Goal: Transaction & Acquisition: Download file/media

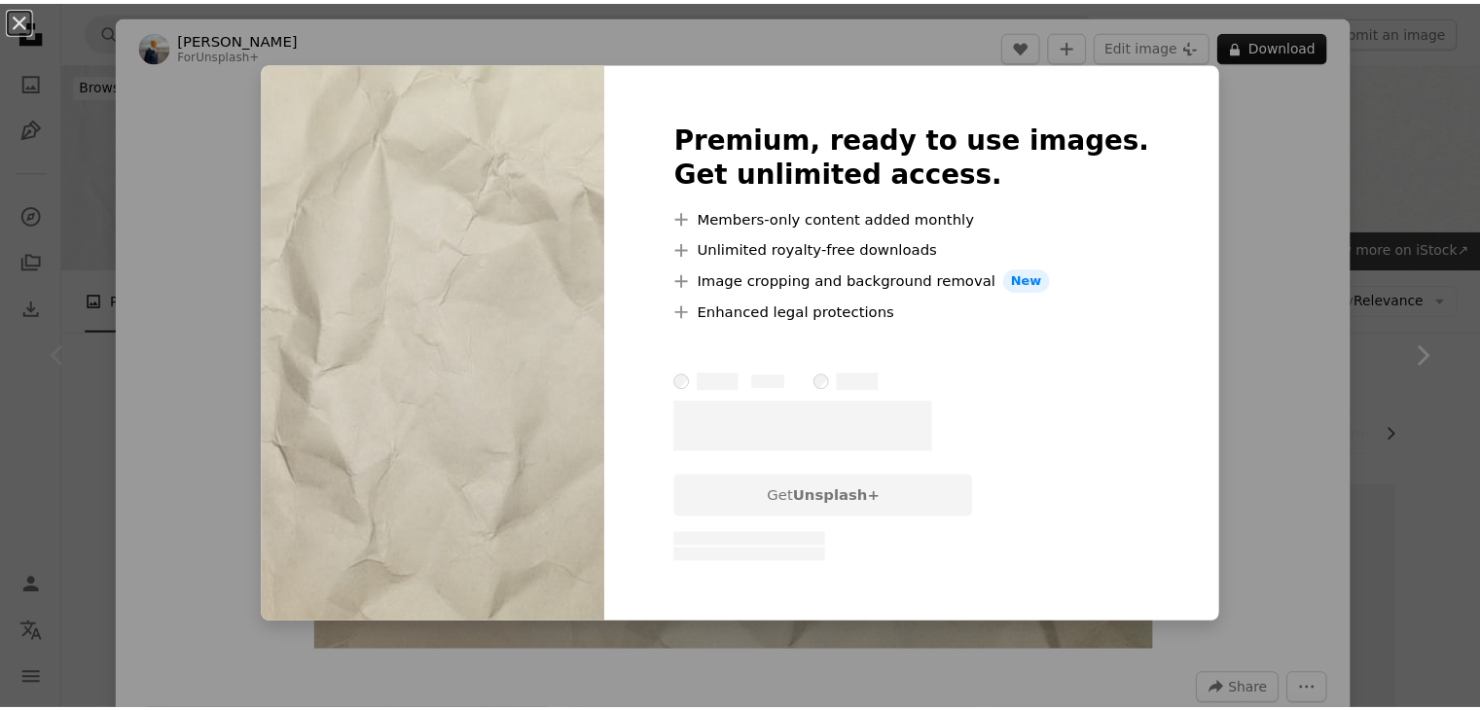
scroll to position [292, 0]
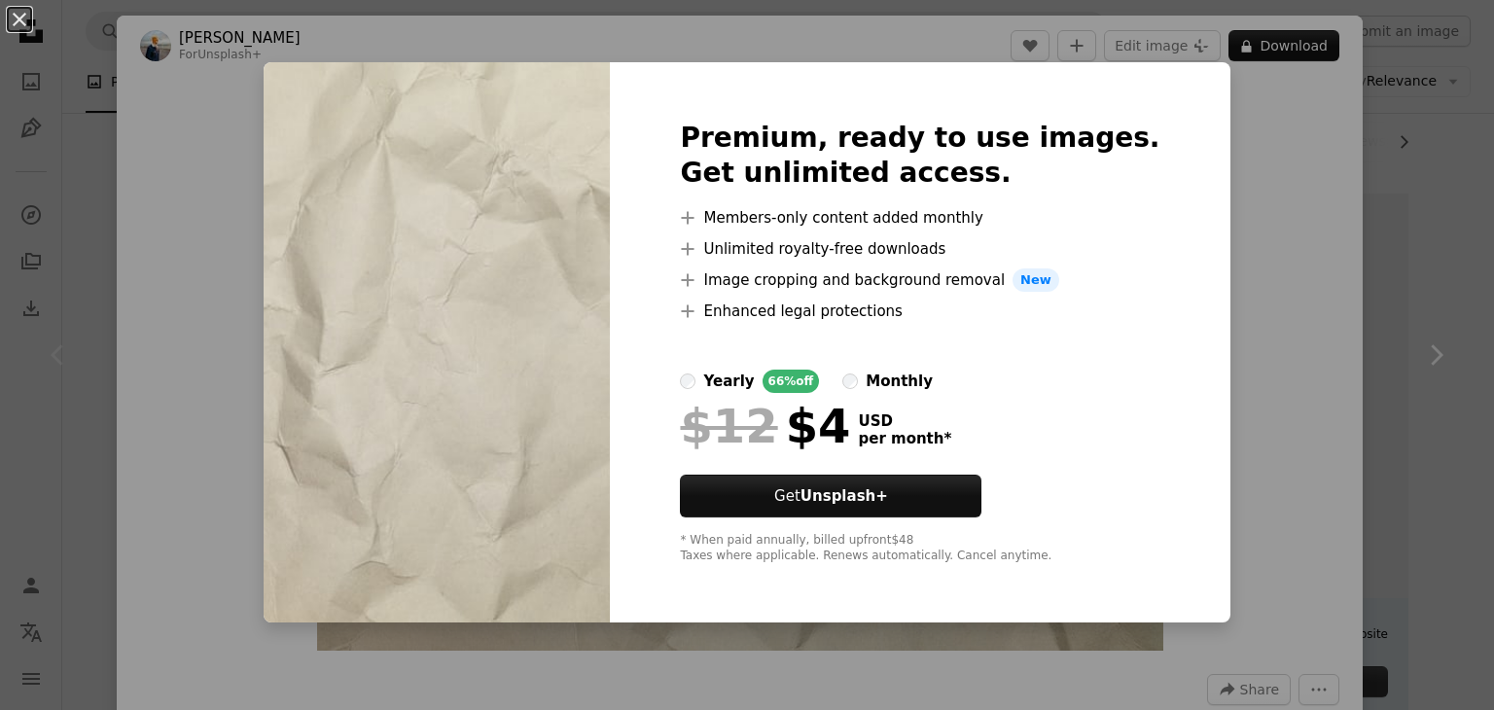
click at [1202, 129] on div "An X shape Premium, ready to use images. Get unlimited access. A plus sign Memb…" at bounding box center [747, 355] width 1494 height 710
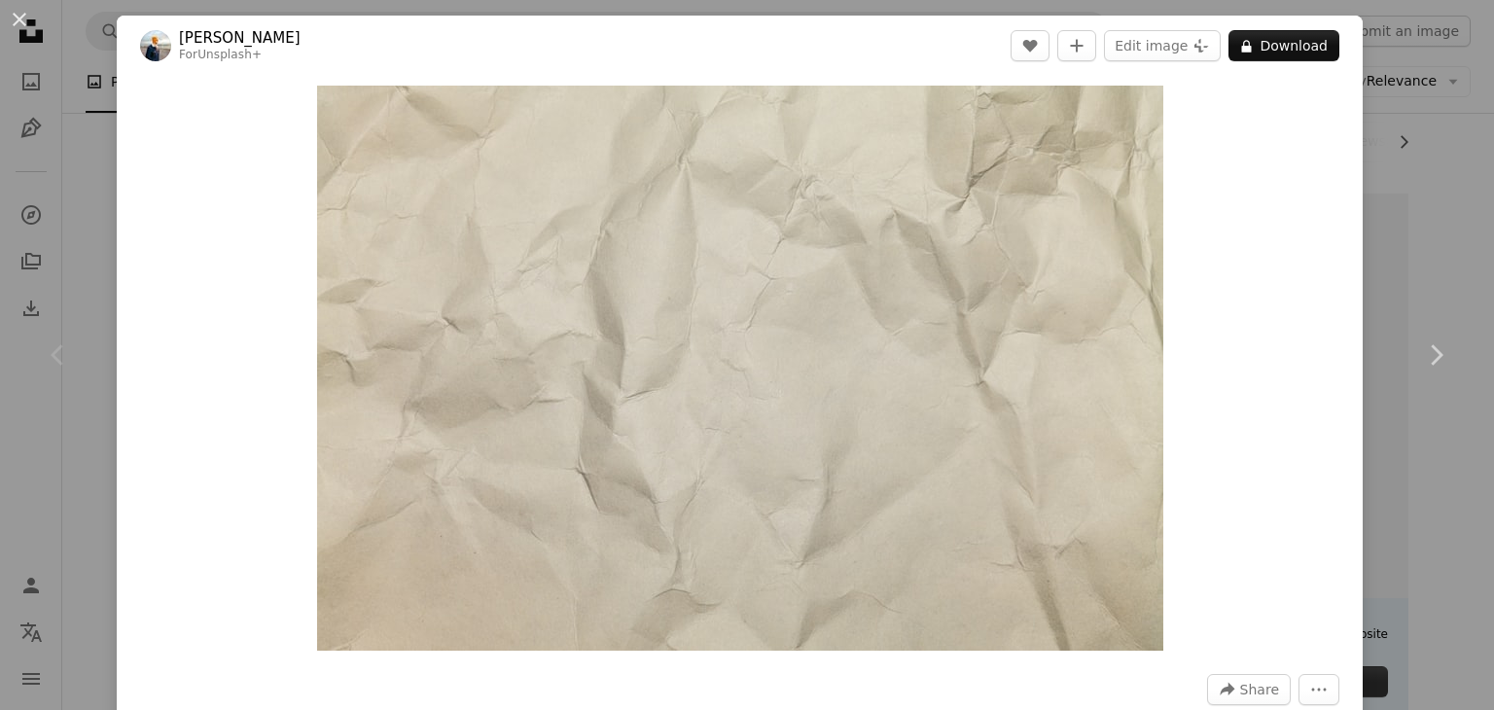
click at [12, 25] on button "An X shape" at bounding box center [19, 19] width 23 height 23
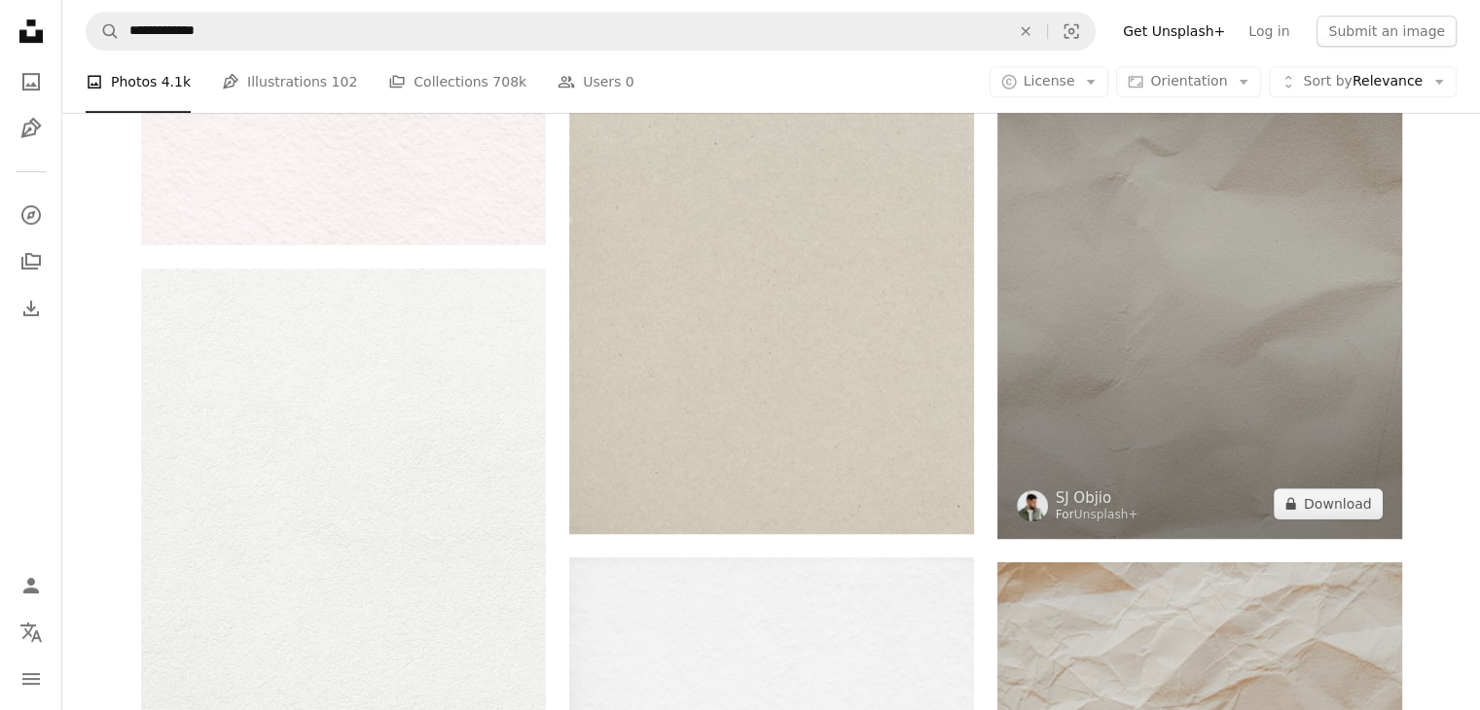
scroll to position [1070, 0]
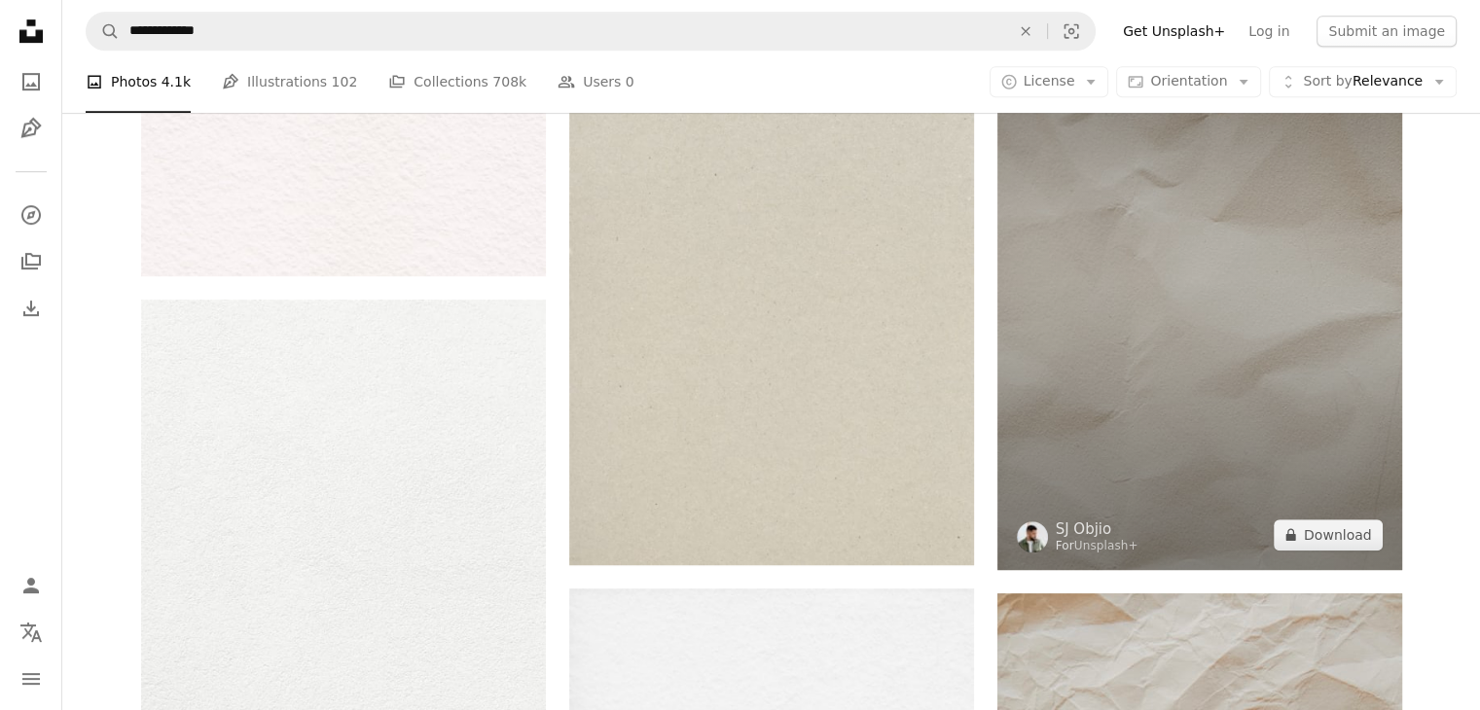
click at [1167, 342] on img at bounding box center [1199, 266] width 405 height 607
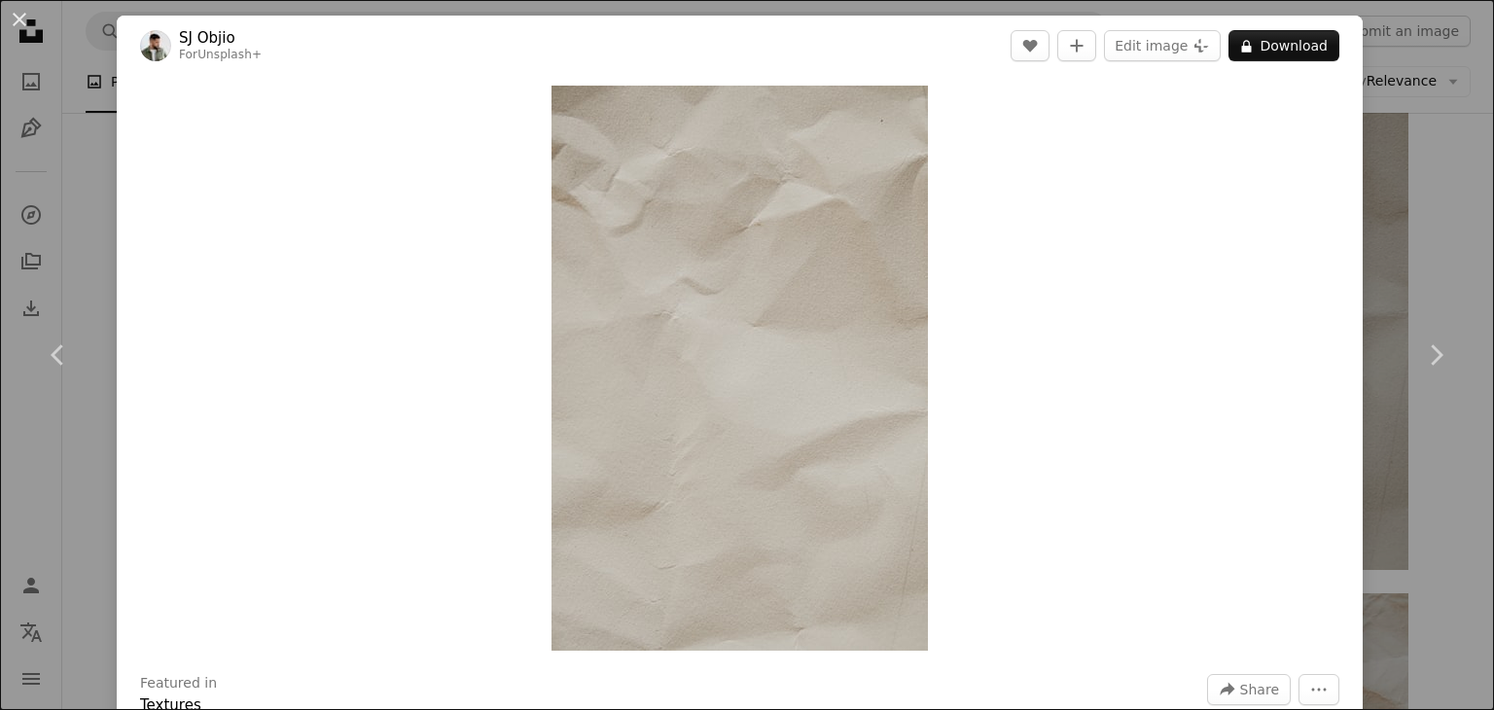
click at [25, 17] on button "An X shape" at bounding box center [19, 19] width 23 height 23
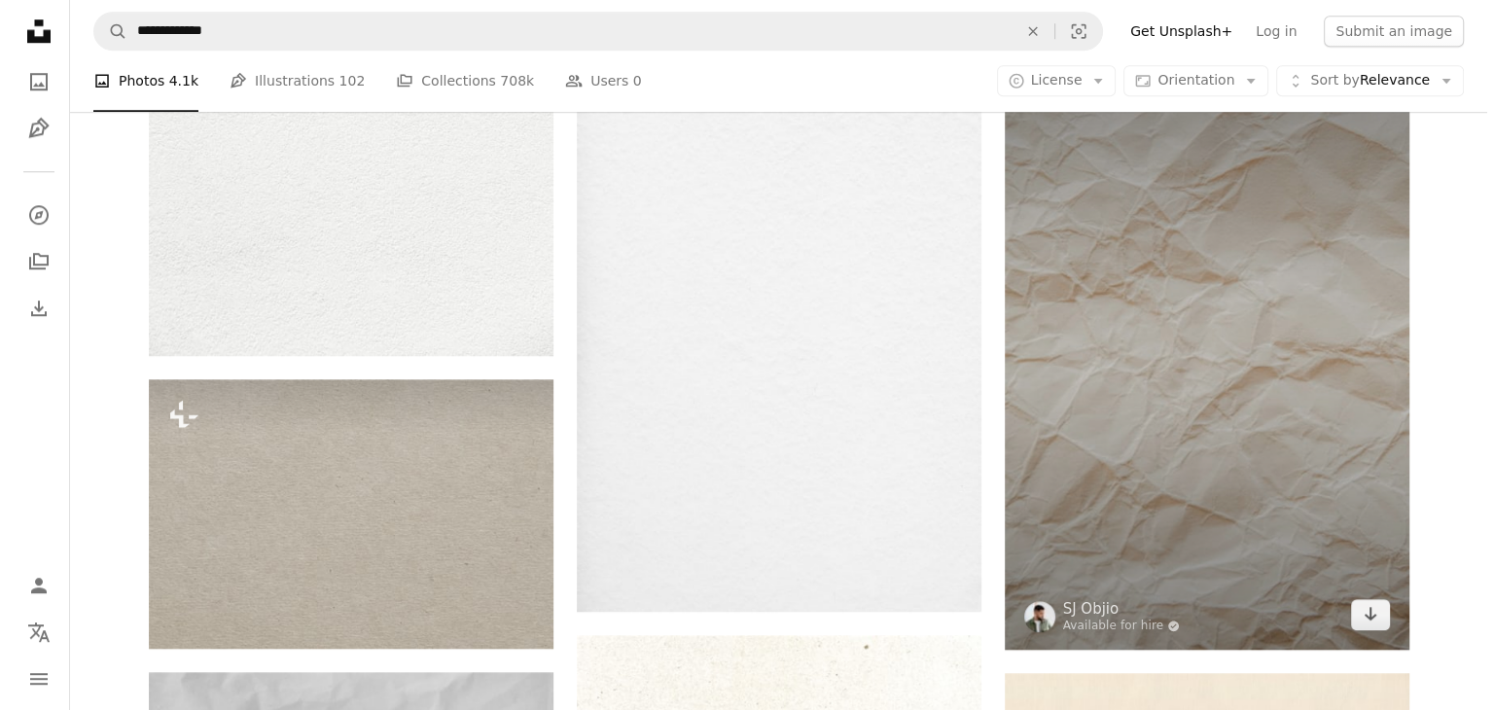
scroll to position [1654, 0]
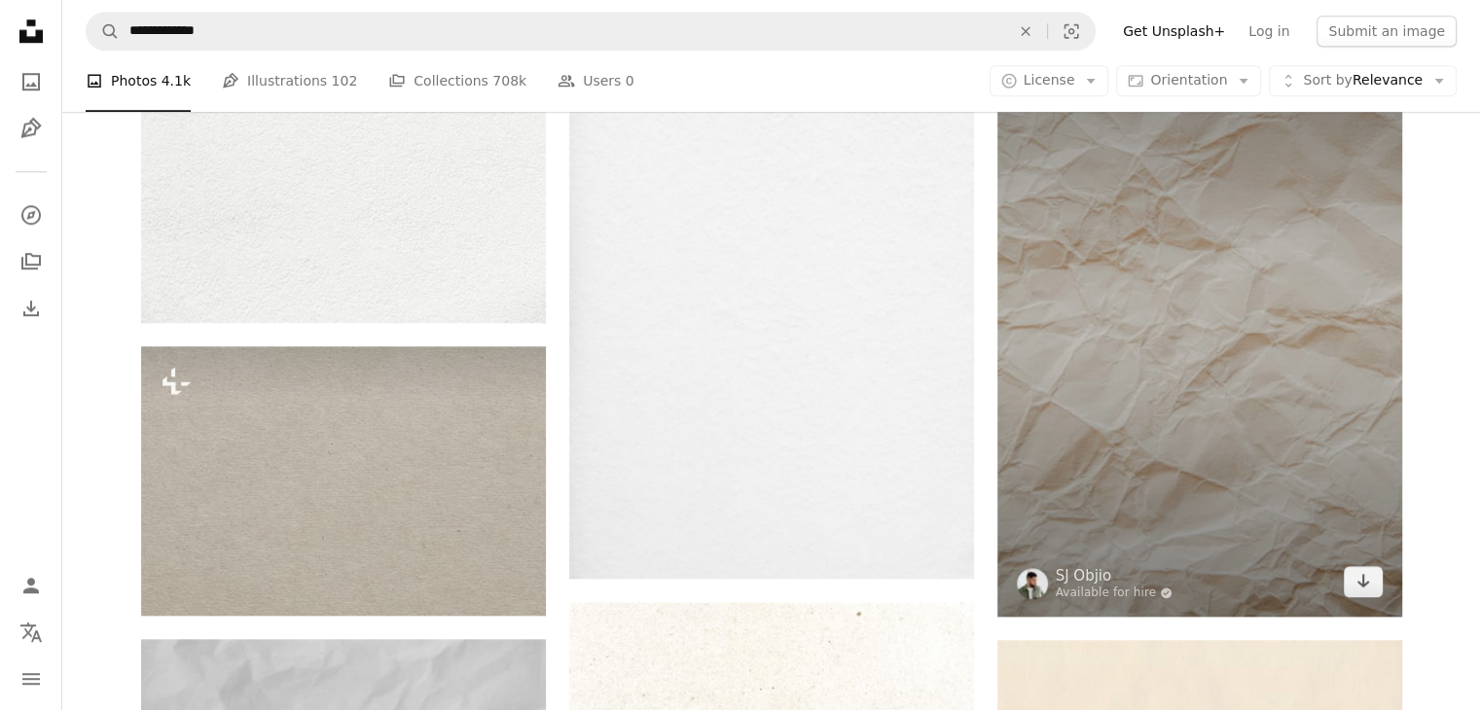
click at [1185, 461] on img at bounding box center [1199, 313] width 405 height 607
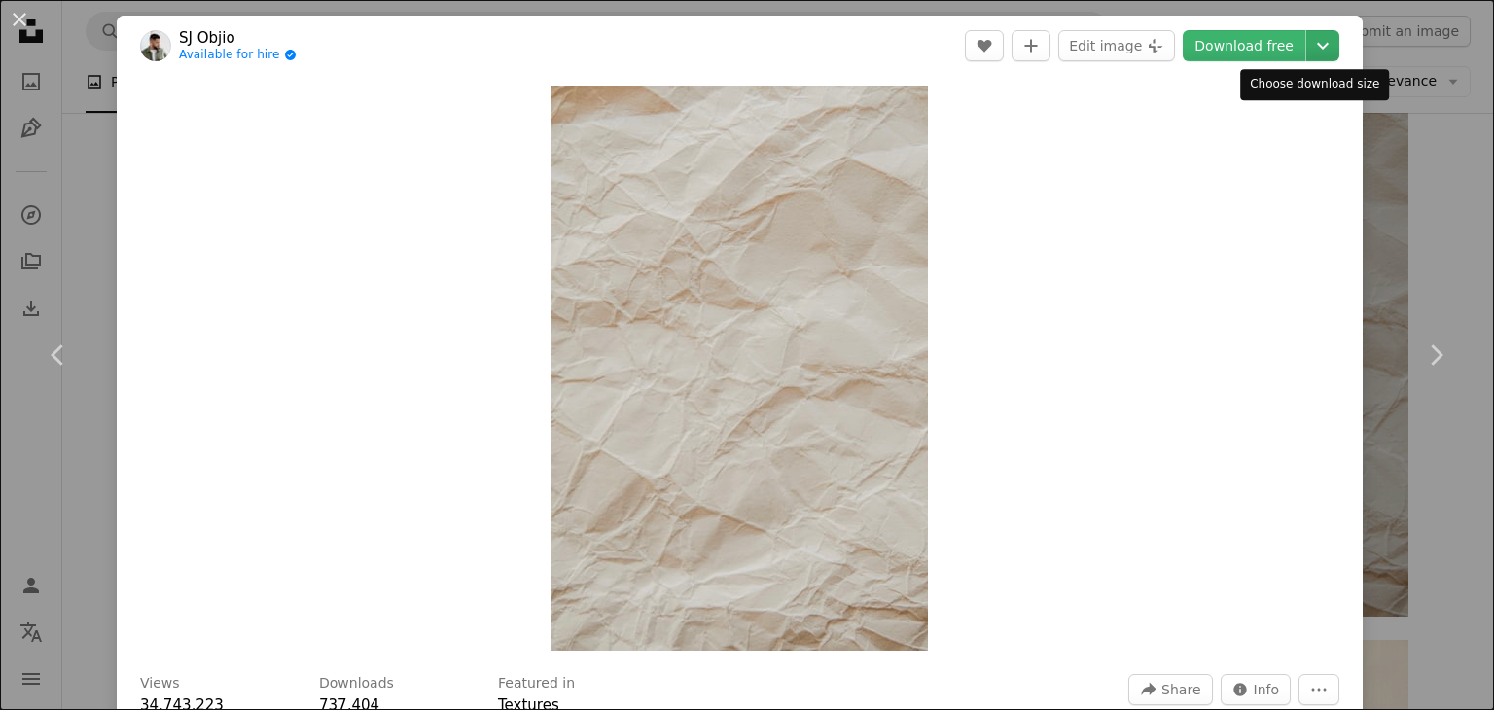
click at [1316, 48] on icon "Chevron down" at bounding box center [1322, 45] width 31 height 23
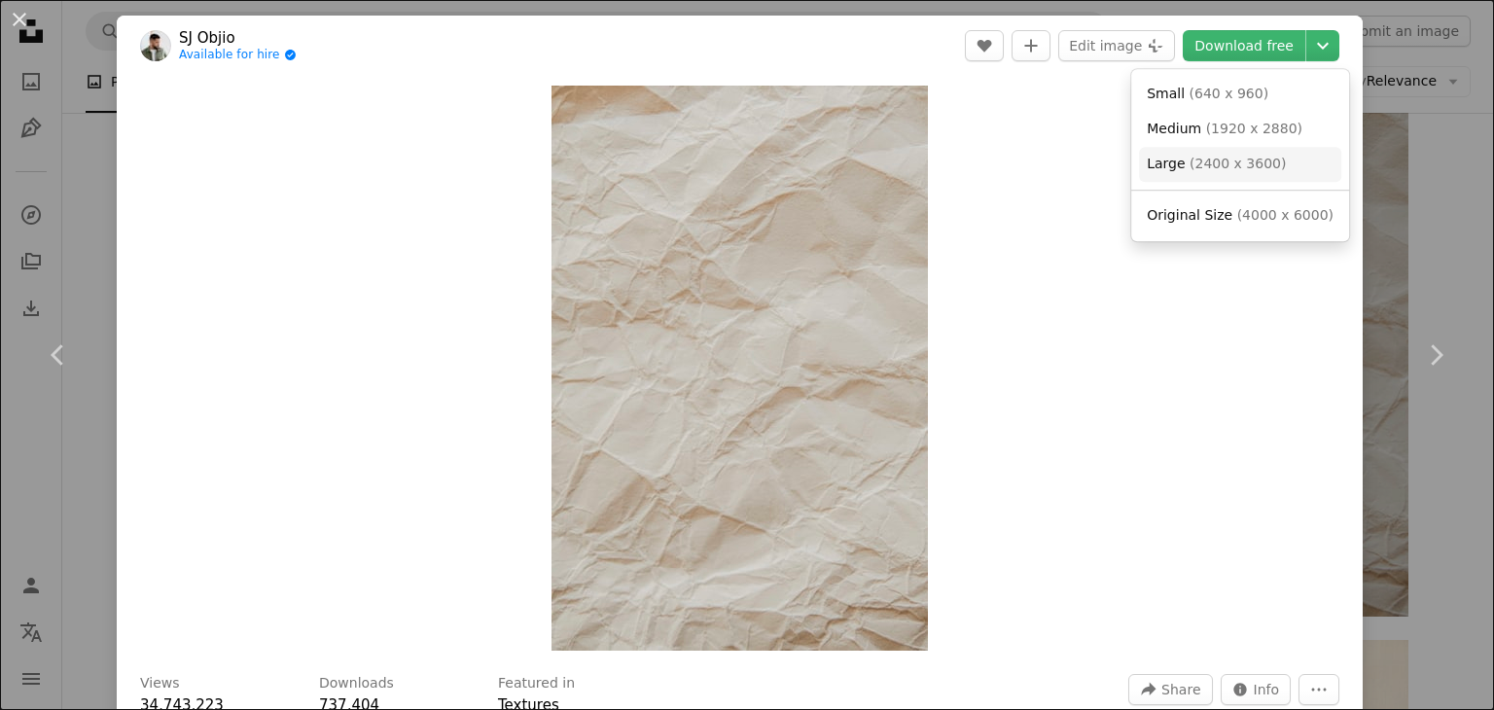
click at [1220, 161] on span "( 2400 x 3600 )" at bounding box center [1238, 164] width 96 height 16
